Goal: Entertainment & Leisure: Consume media (video, audio)

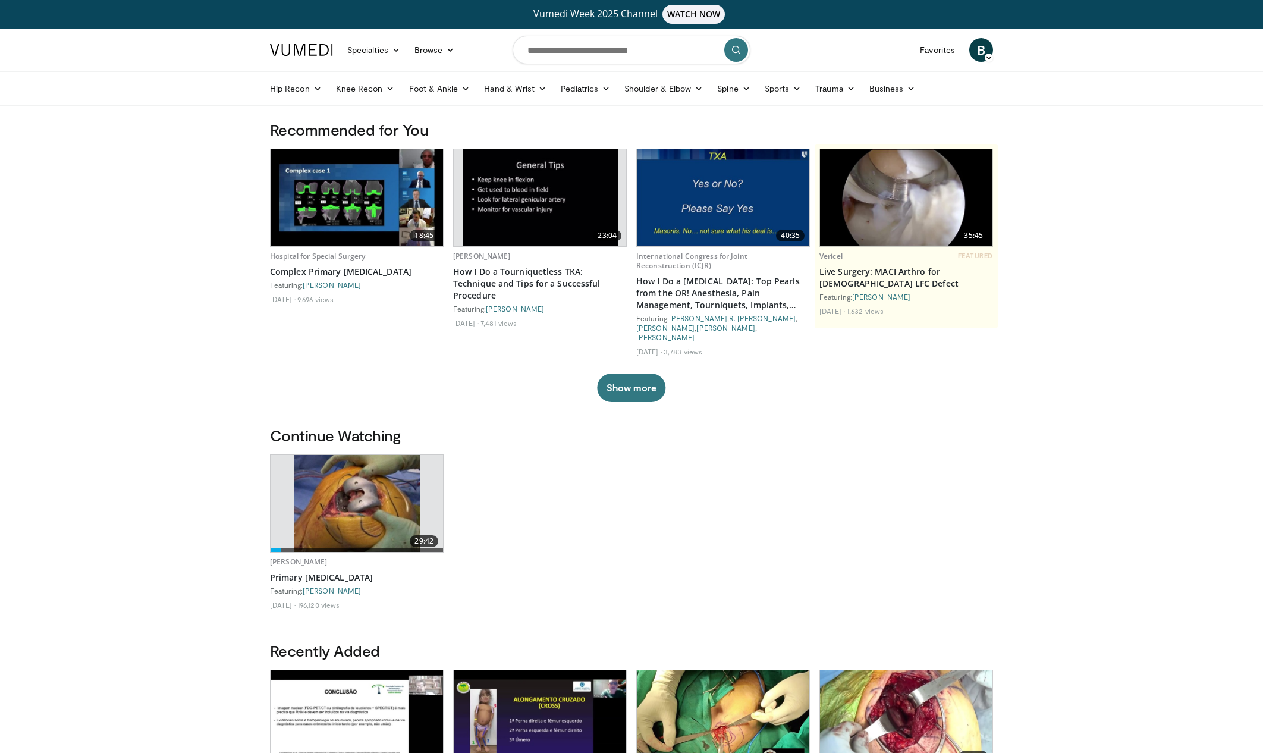
click at [367, 478] on img at bounding box center [357, 503] width 127 height 97
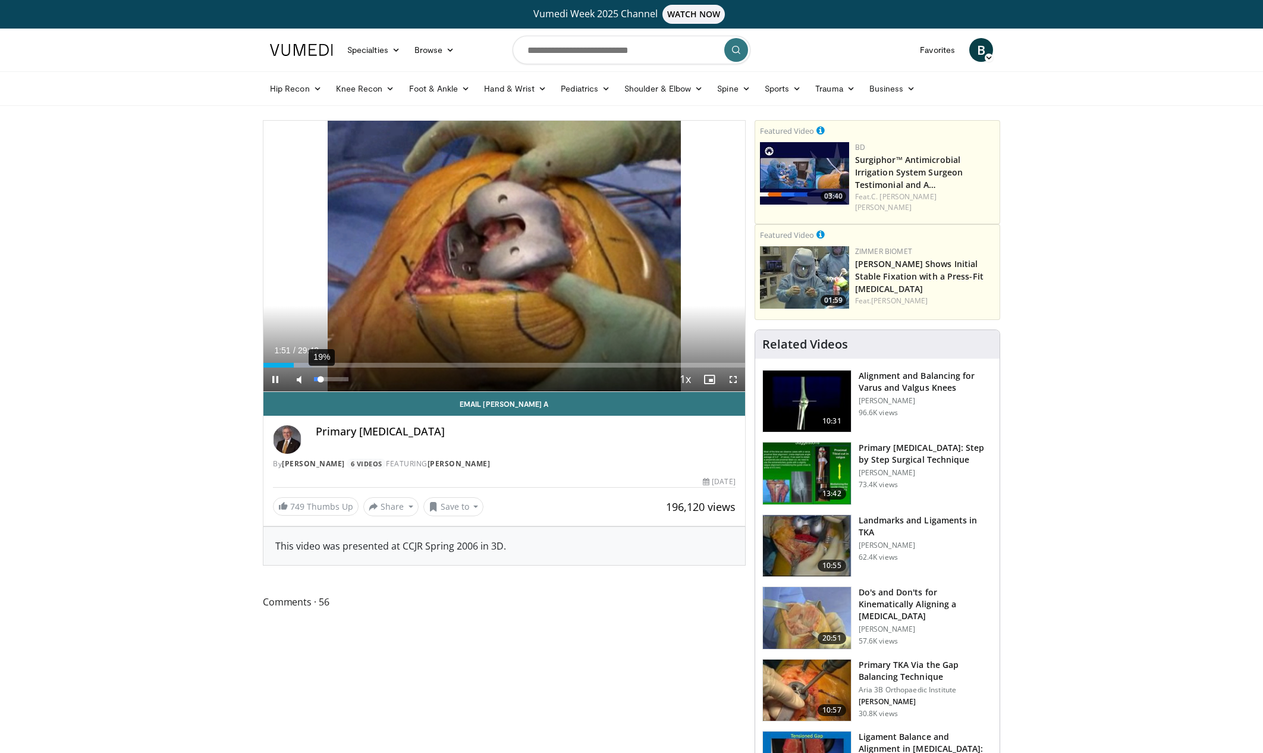
click at [321, 378] on div "19%" at bounding box center [332, 380] width 42 height 24
click at [487, 360] on div "Loaded : 10.08% 01:54 13:45" at bounding box center [505, 361] width 482 height 11
click at [277, 379] on span "Video Player" at bounding box center [276, 380] width 24 height 24
